Goal: Task Accomplishment & Management: Use online tool/utility

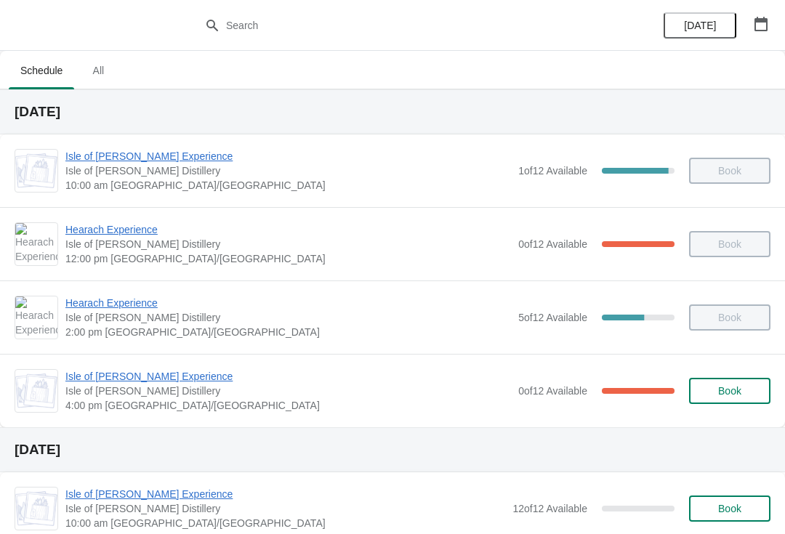
click at [169, 381] on span "Isle of [PERSON_NAME] Experience" at bounding box center [288, 376] width 446 height 15
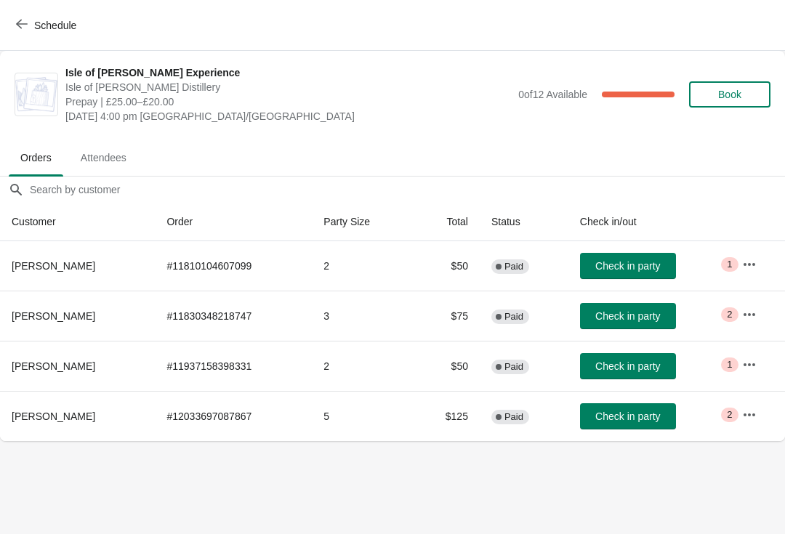
click at [654, 411] on span "Check in party" at bounding box center [627, 417] width 65 height 12
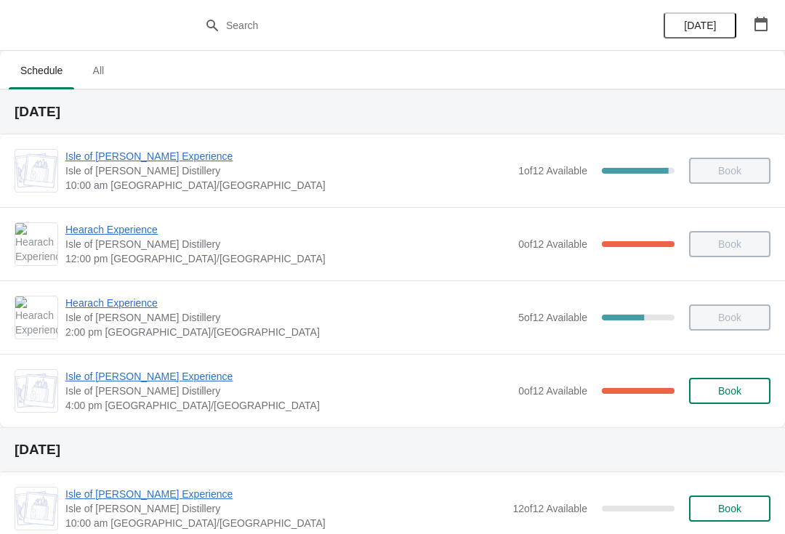
click at [164, 376] on span "Isle of [PERSON_NAME] Experience" at bounding box center [288, 376] width 446 height 15
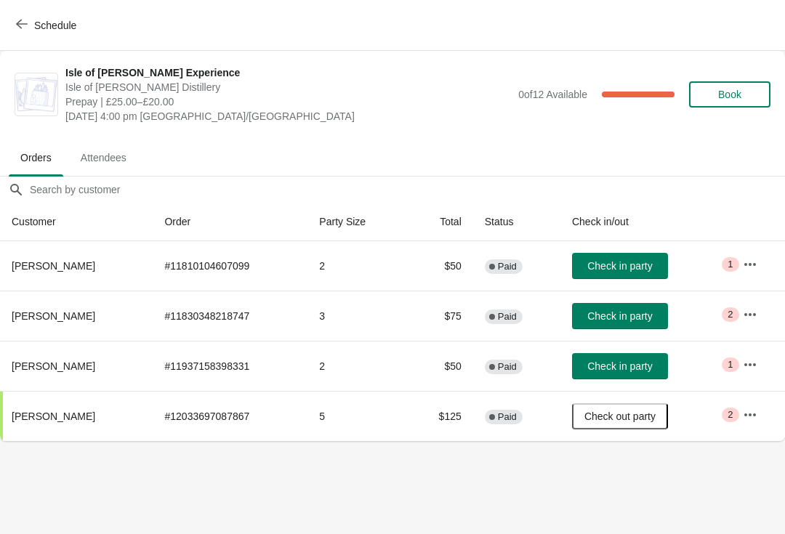
click at [44, 25] on span "Schedule" at bounding box center [55, 26] width 42 height 12
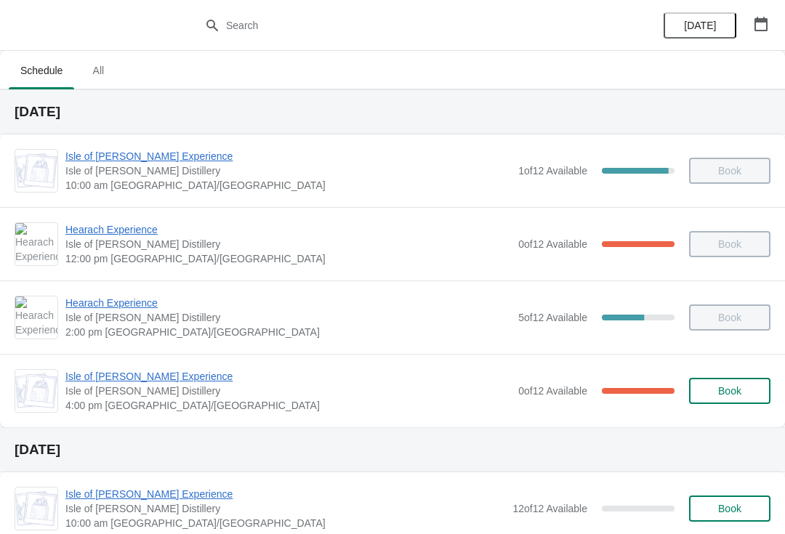
click at [153, 376] on span "Isle of [PERSON_NAME] Experience" at bounding box center [288, 376] width 446 height 15
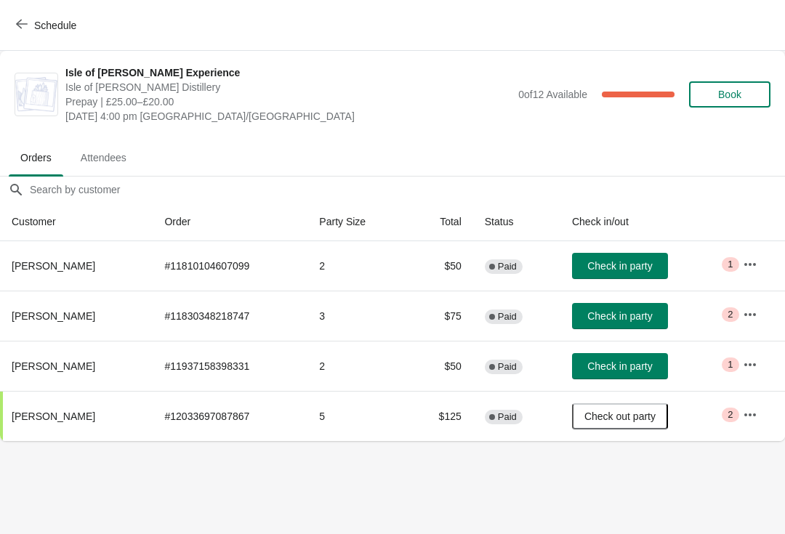
click at [640, 324] on button "Check in party" at bounding box center [620, 316] width 96 height 26
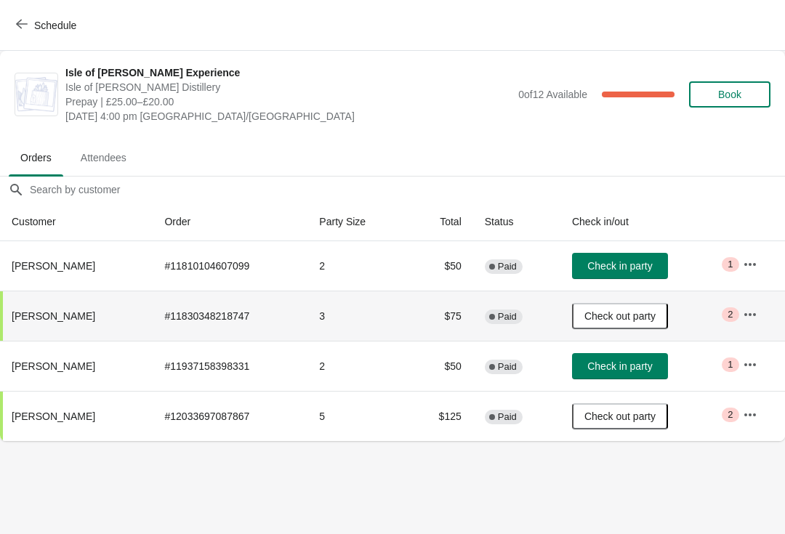
click at [68, 23] on span "Schedule" at bounding box center [55, 26] width 42 height 12
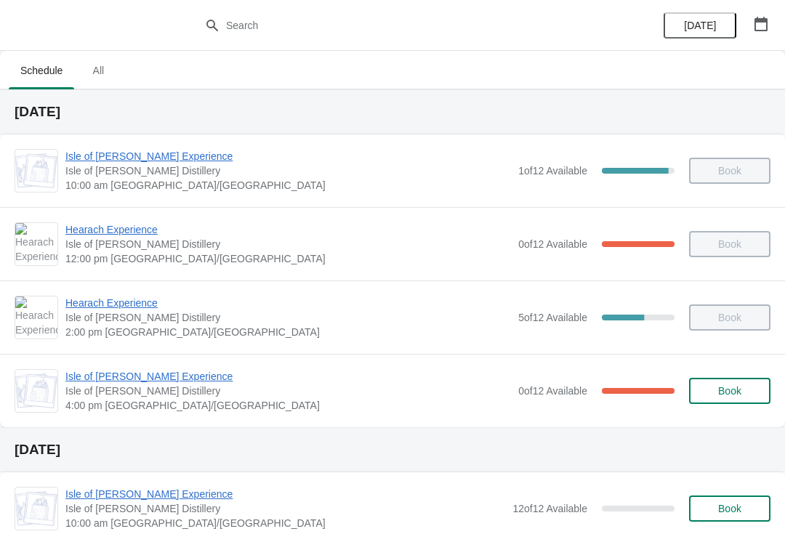
click at [103, 376] on span "Isle of [PERSON_NAME] Experience" at bounding box center [288, 376] width 446 height 15
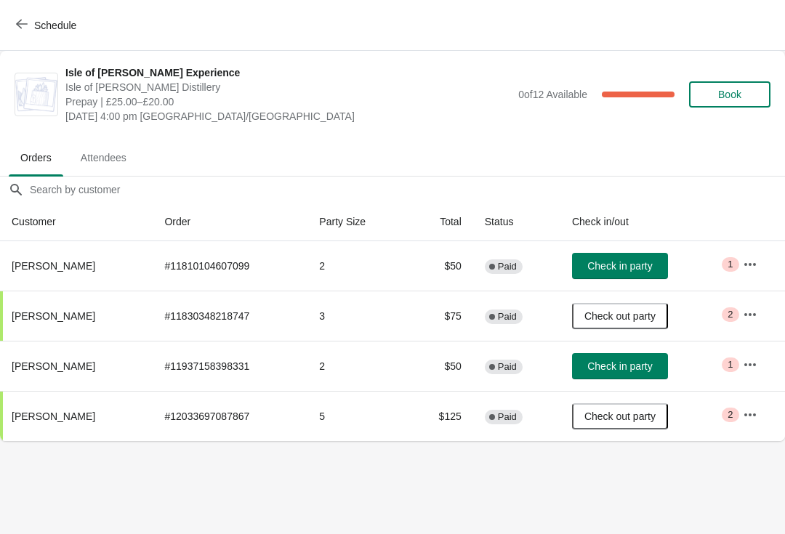
click at [608, 363] on span "Check in party" at bounding box center [619, 367] width 65 height 12
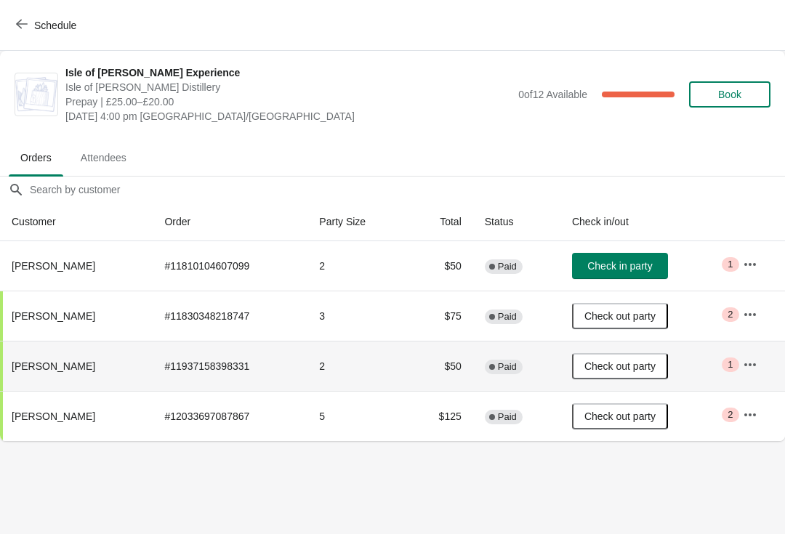
click at [614, 271] on span "Check in party" at bounding box center [619, 266] width 65 height 12
